Goal: Transaction & Acquisition: Purchase product/service

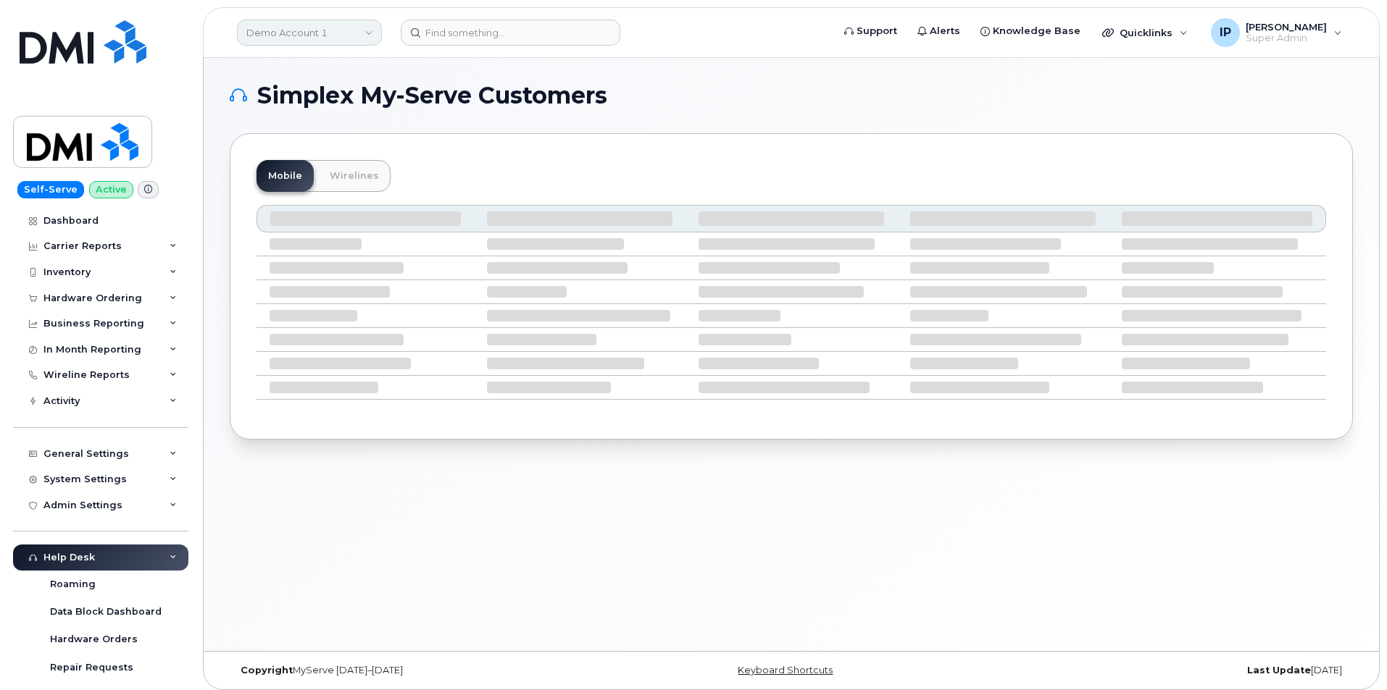
drag, startPoint x: 312, startPoint y: 15, endPoint x: 313, endPoint y: 29, distance: 13.8
click at [313, 16] on header "Demo Account 1 Support Alerts Knowledge Base Quicklinks Suspend / Cancel Device…" at bounding box center [791, 32] width 1177 height 51
click at [312, 28] on link "Demo Account 1" at bounding box center [309, 33] width 145 height 26
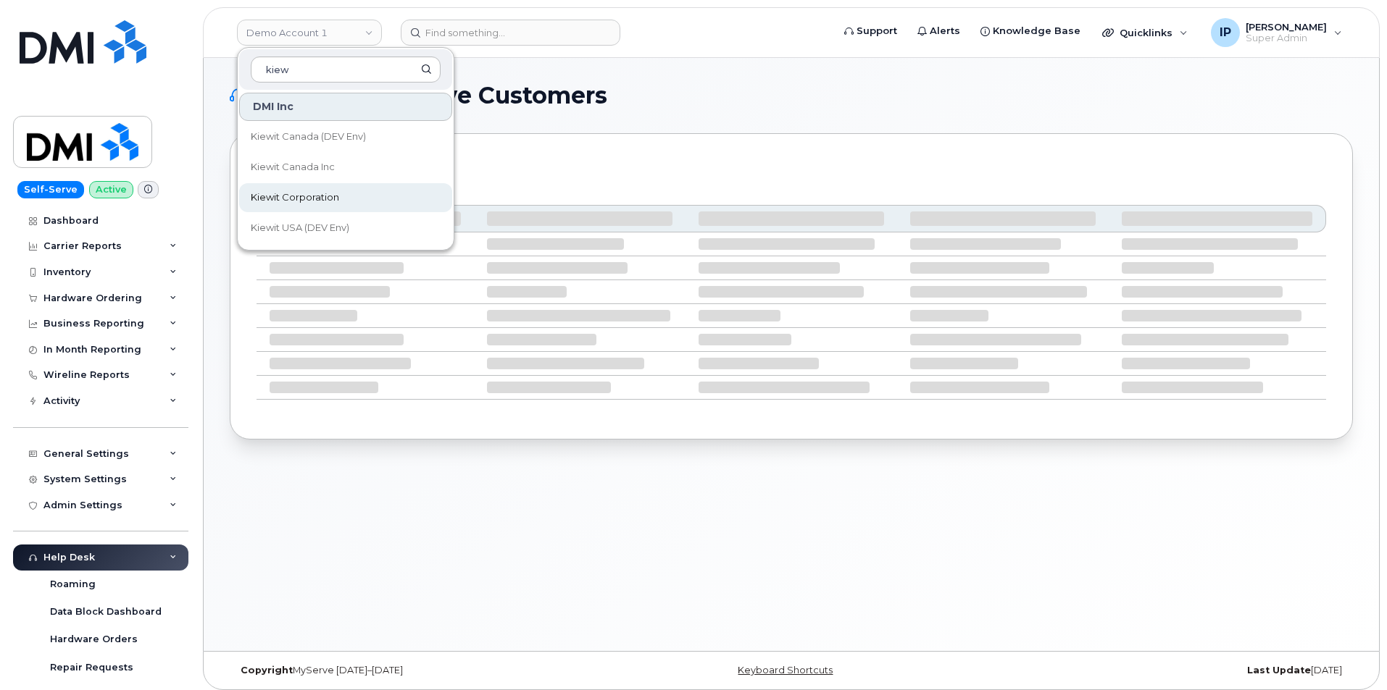
type input "kiew"
click at [338, 196] on span "Kiewit Corporation" at bounding box center [295, 198] width 88 height 14
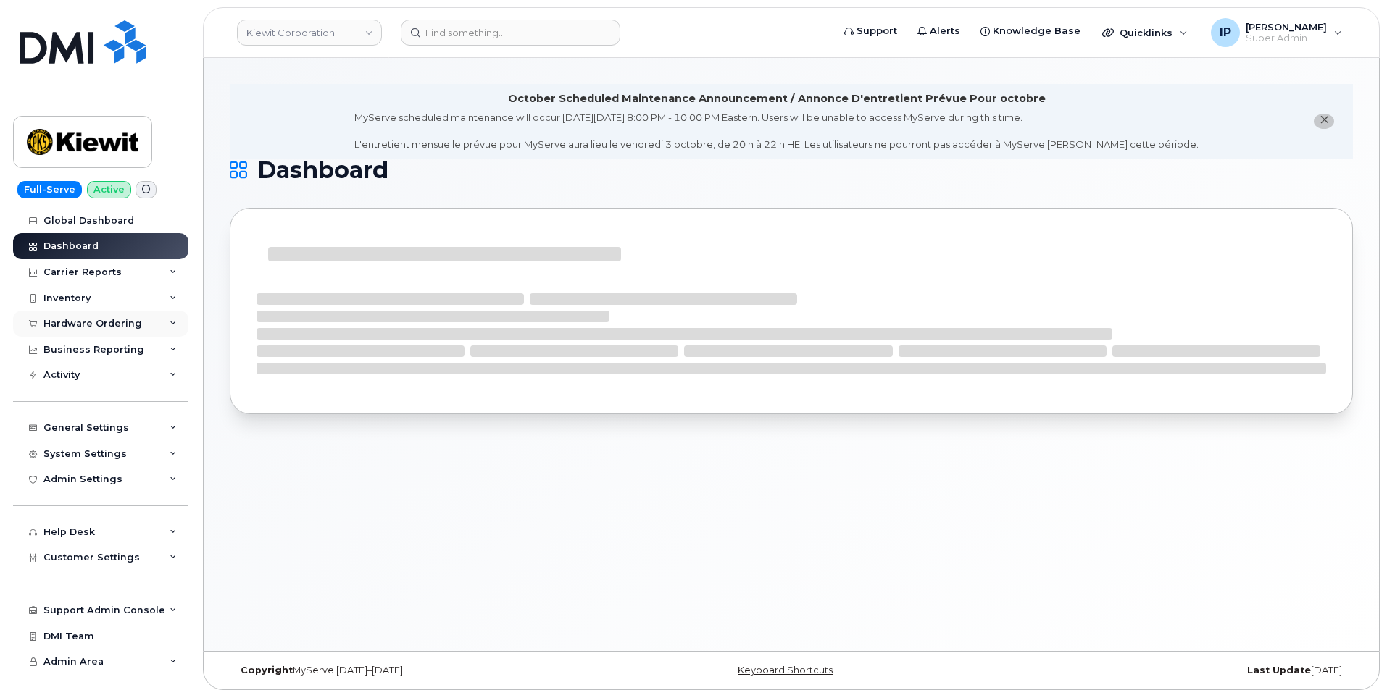
click at [112, 328] on div "Hardware Ordering" at bounding box center [92, 324] width 99 height 12
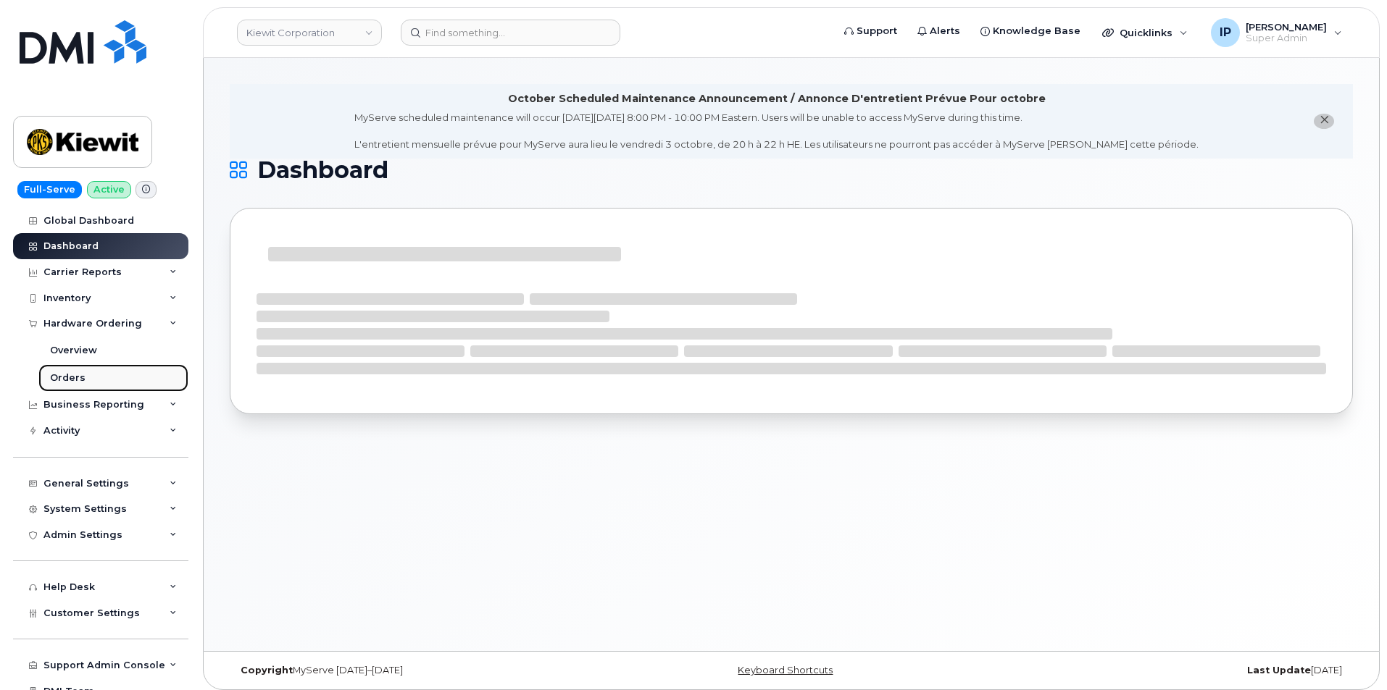
click at [78, 377] on div "Orders" at bounding box center [67, 378] width 35 height 13
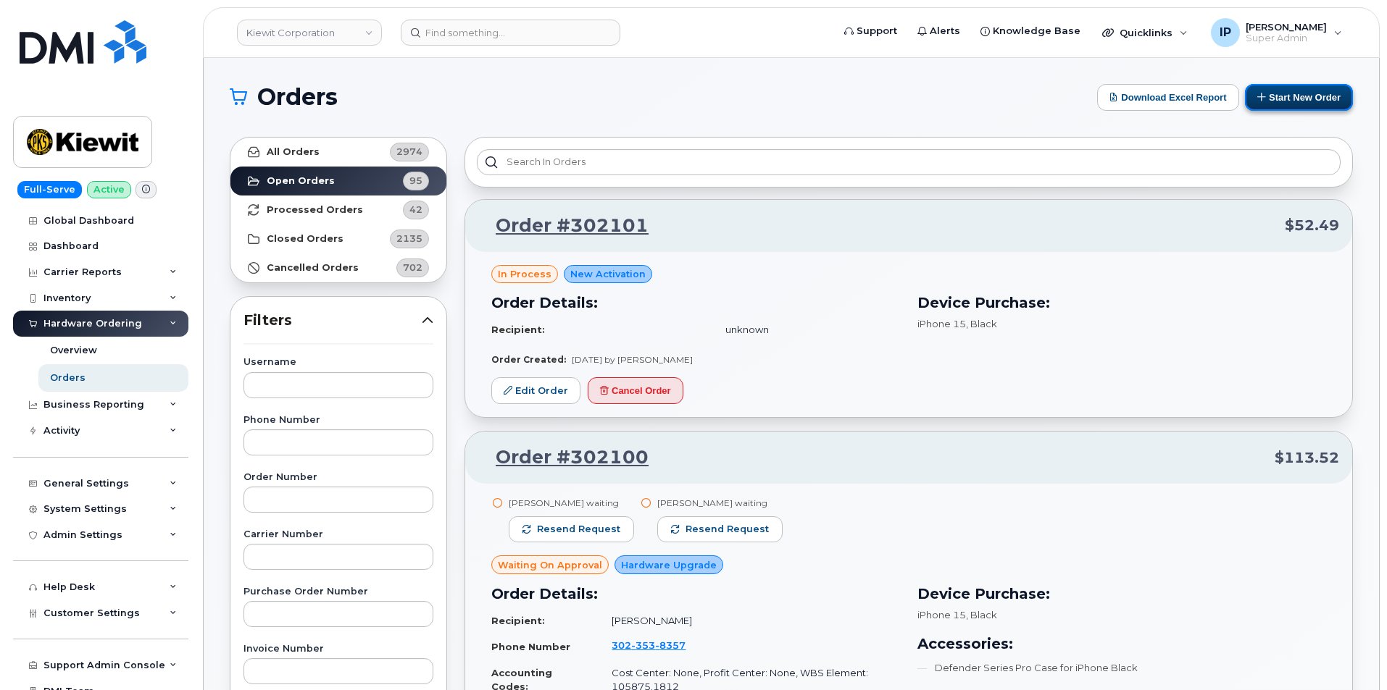
click at [1302, 101] on button "Start New Order" at bounding box center [1299, 97] width 108 height 27
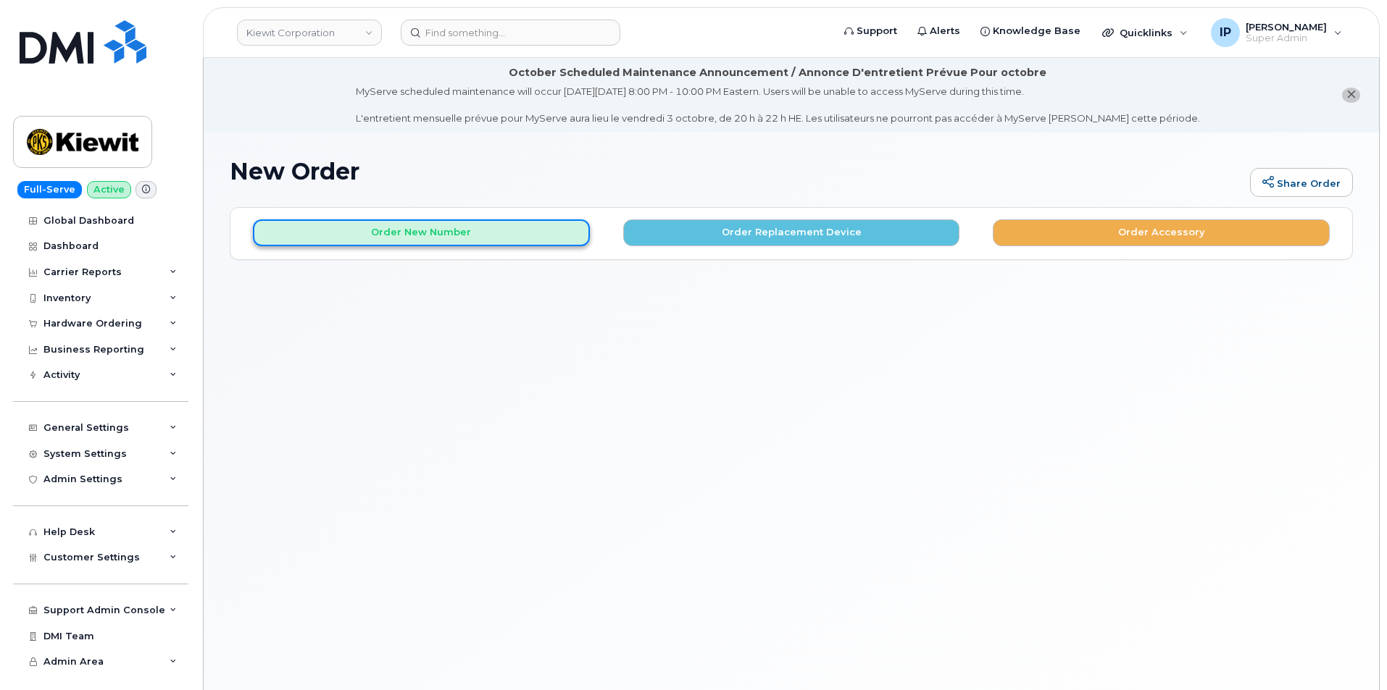
click at [503, 230] on button "Order New Number" at bounding box center [421, 233] width 337 height 27
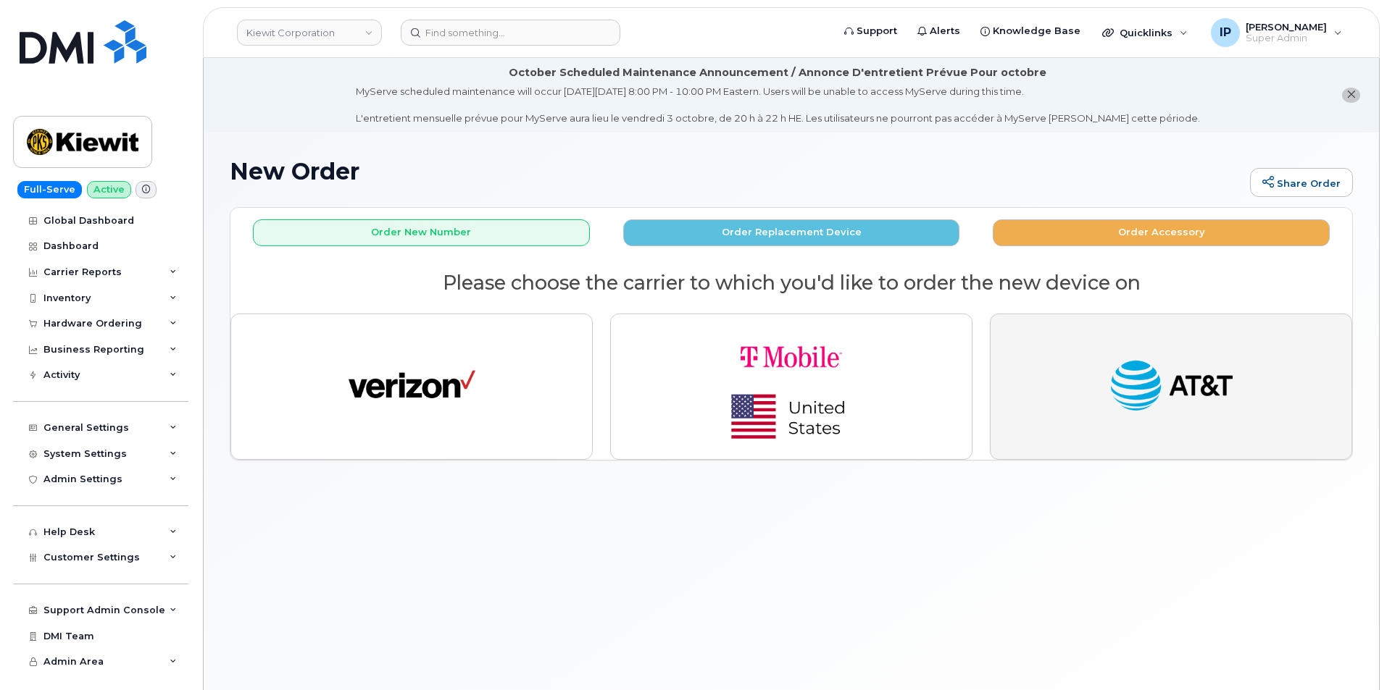
click at [1101, 378] on button "button" at bounding box center [1171, 387] width 362 height 146
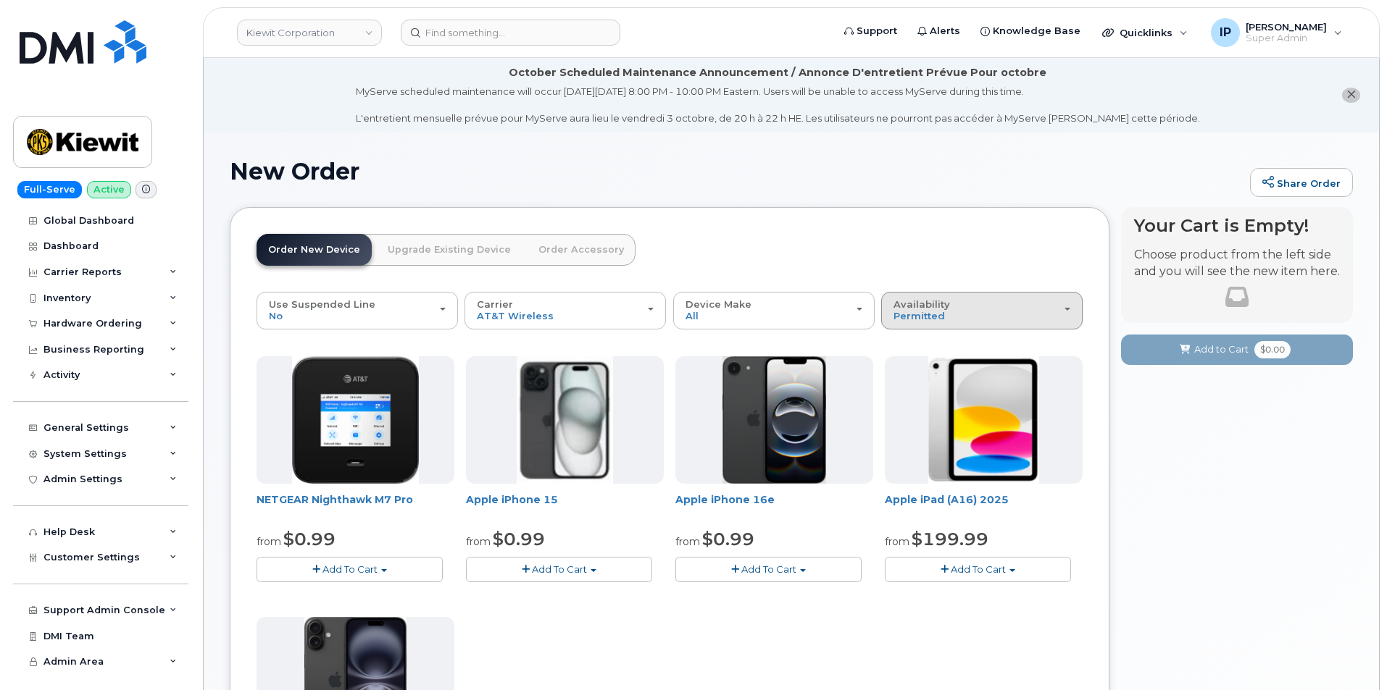
click at [977, 310] on div "Availability Permitted All" at bounding box center [981, 310] width 177 height 22
click at [914, 364] on div "All" at bounding box center [982, 367] width 194 height 17
click at [957, 316] on div "Availability Permitted All" at bounding box center [981, 310] width 177 height 22
click at [910, 364] on label "All" at bounding box center [900, 367] width 30 height 17
click at [0, 0] on input "All" at bounding box center [0, 0] width 0 height 0
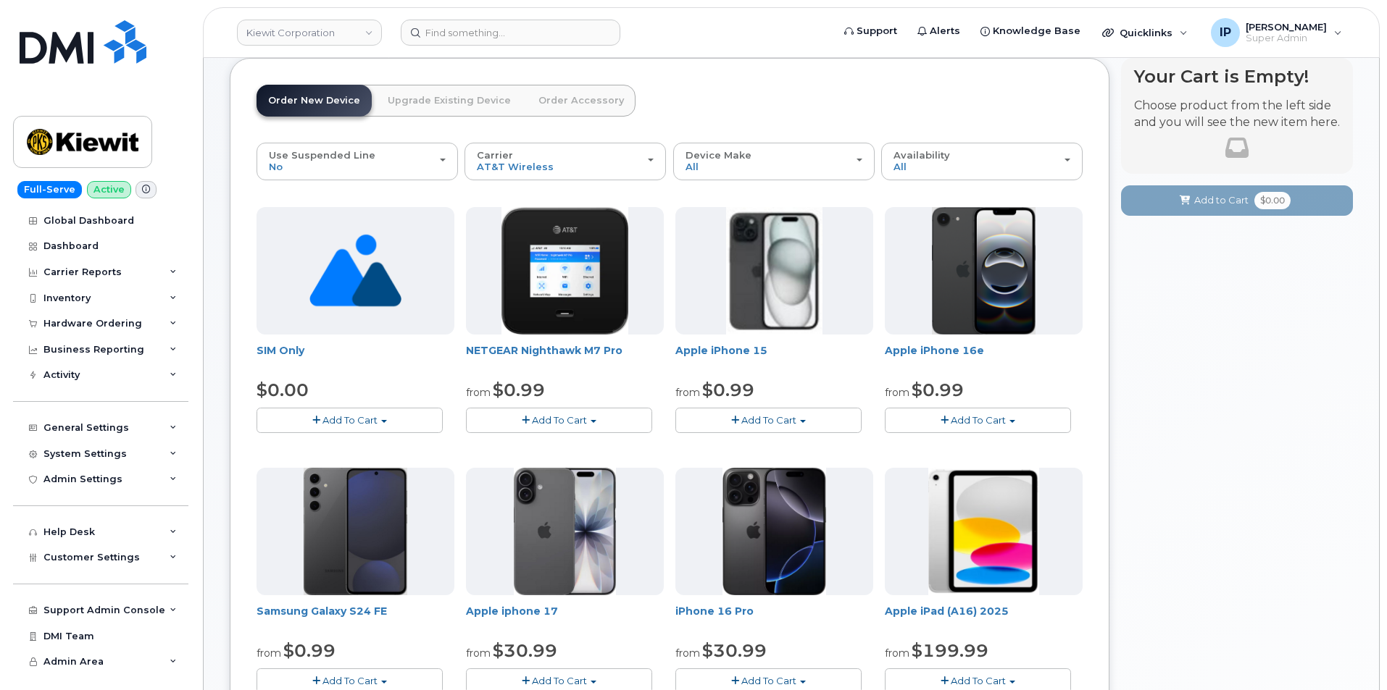
scroll to position [145, 0]
